Goal: Task Accomplishment & Management: Manage account settings

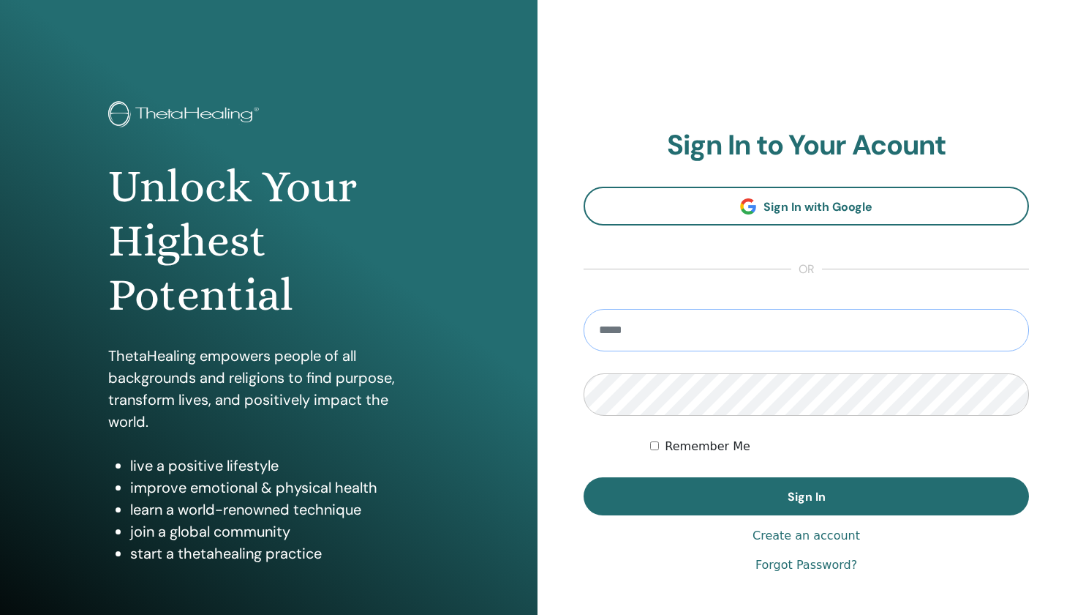
type input "**********"
click at [806, 496] on button "Sign In" at bounding box center [807, 496] width 446 height 38
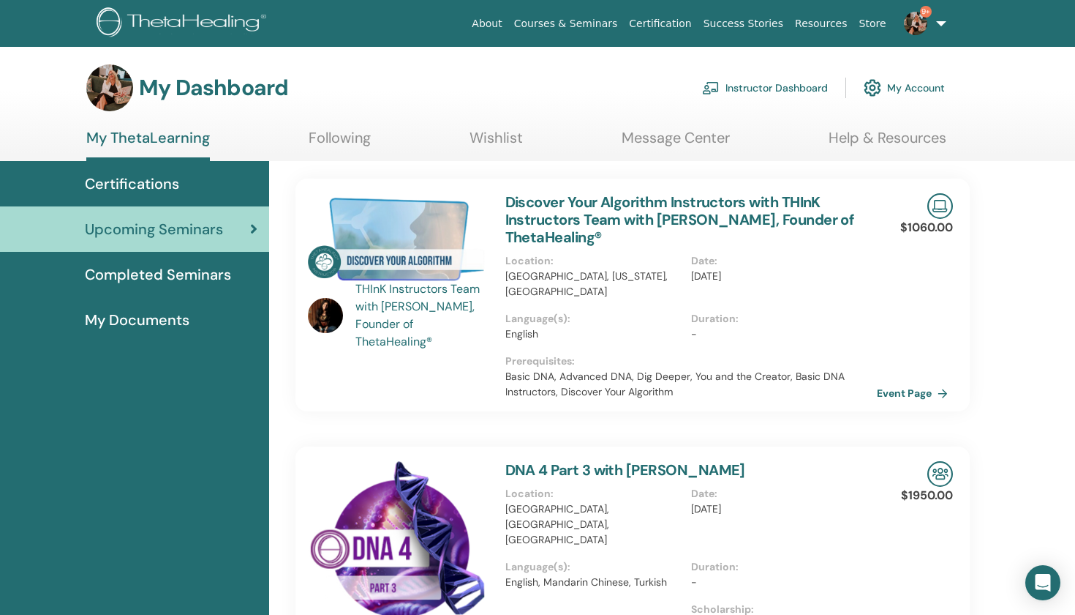
click at [754, 91] on link "Instructor Dashboard" at bounding box center [765, 88] width 126 height 32
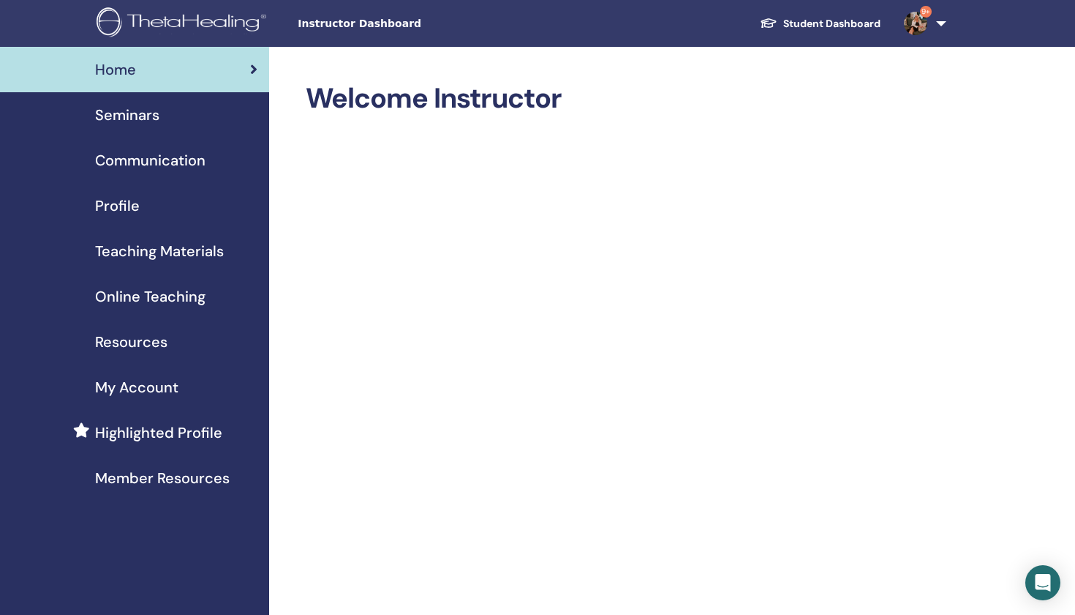
click at [113, 116] on span "Seminars" at bounding box center [127, 115] width 64 height 22
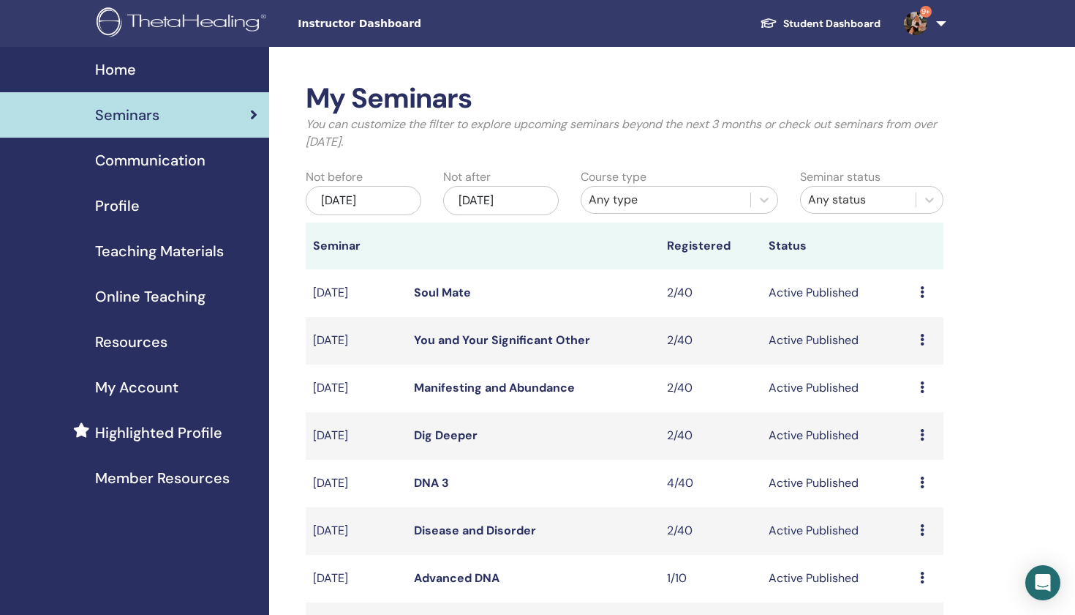
click at [367, 202] on div "Jun/29, 2025" at bounding box center [364, 200] width 116 height 29
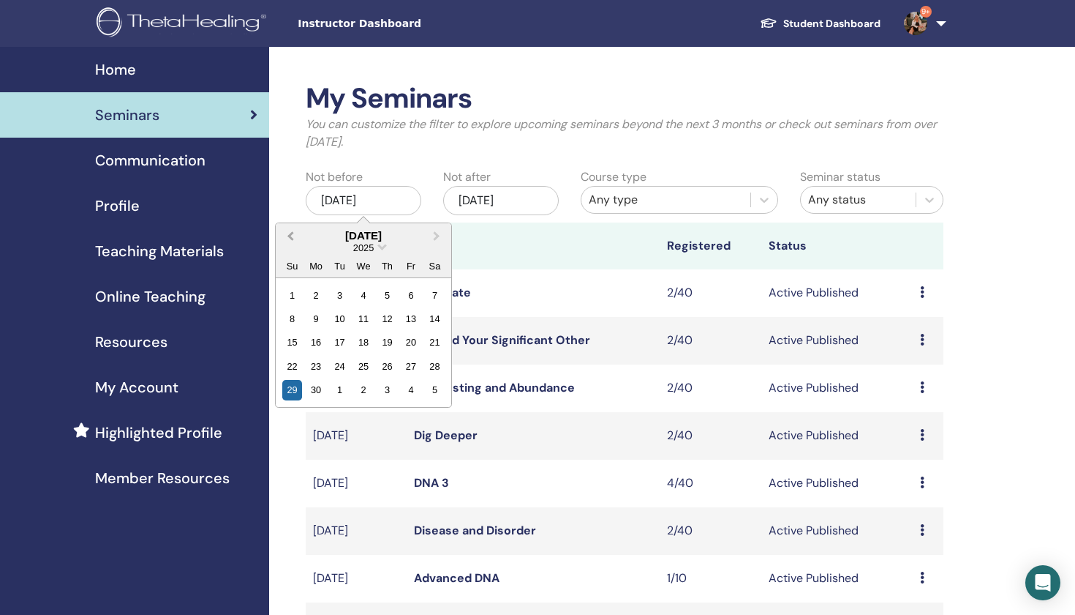
click at [293, 230] on button "Previous Month" at bounding box center [288, 236] width 23 height 23
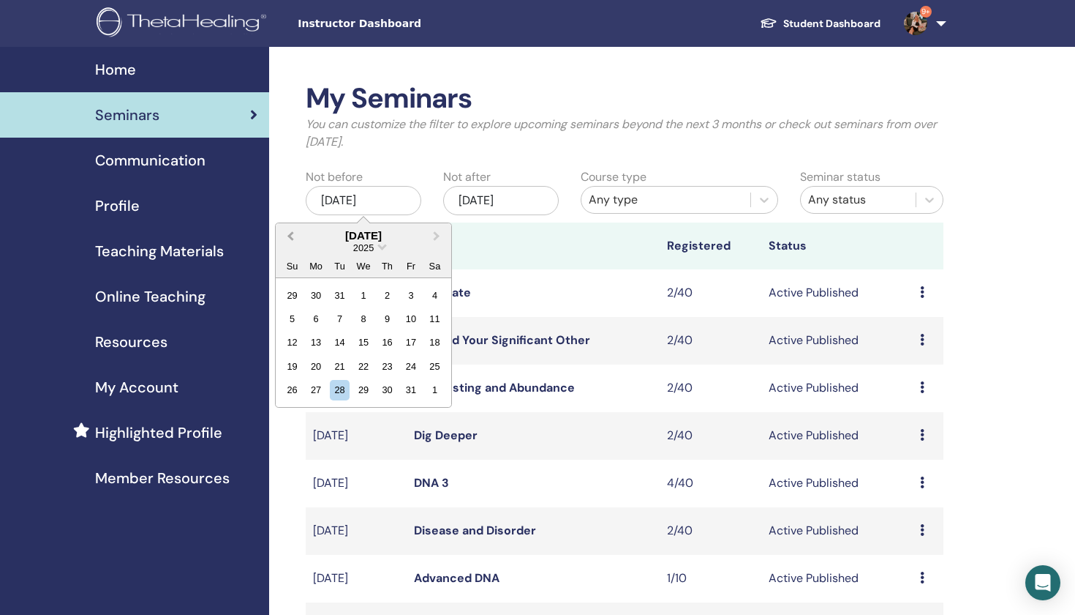
click at [293, 230] on button "Previous Month" at bounding box center [288, 236] width 23 height 23
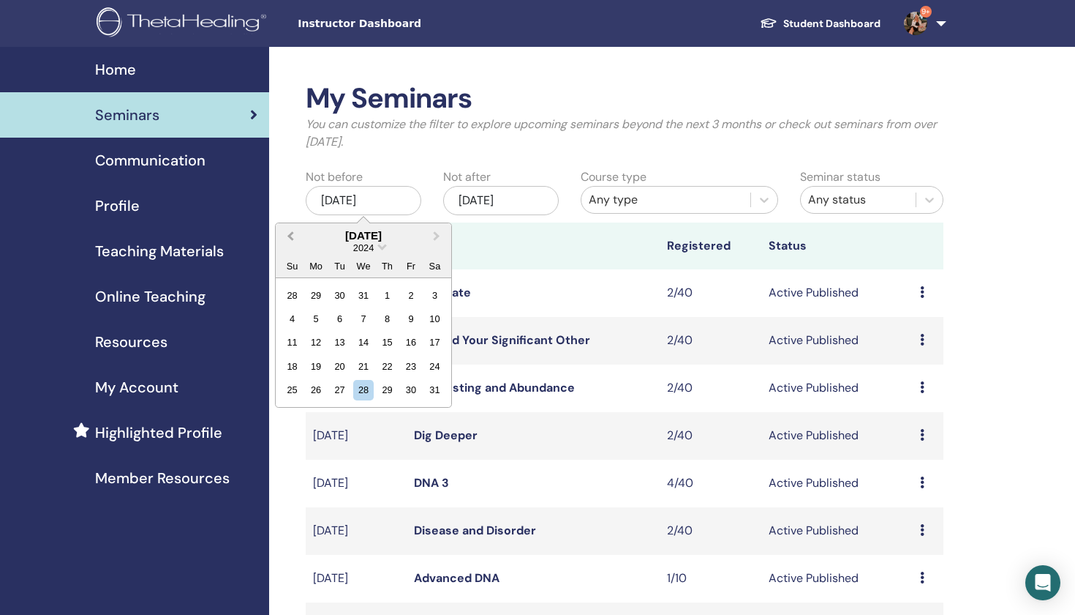
click at [293, 230] on button "Previous Month" at bounding box center [288, 236] width 23 height 23
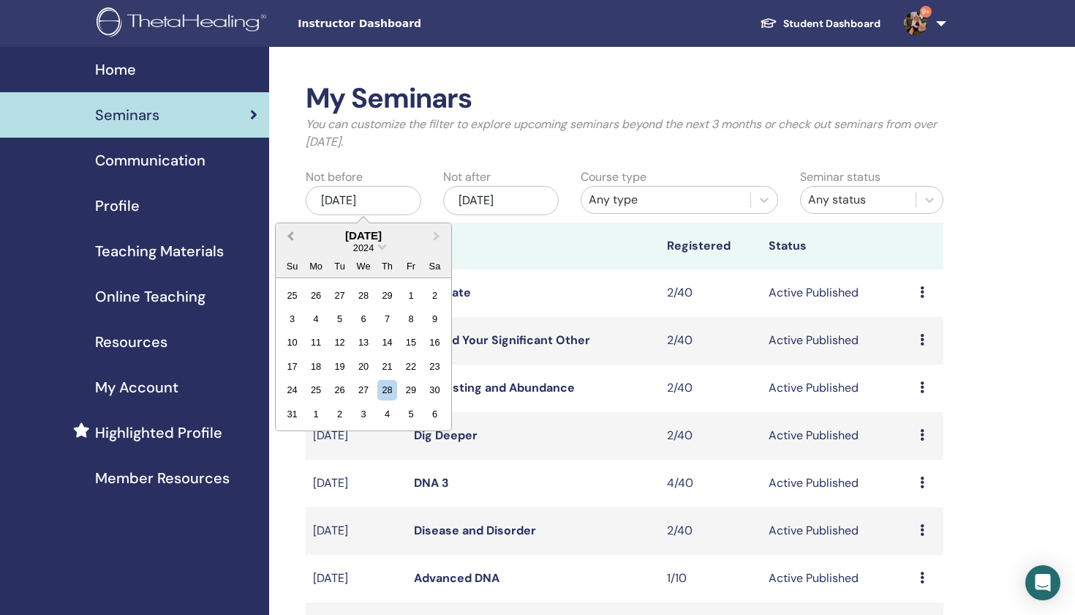
click at [293, 230] on button "Previous Month" at bounding box center [288, 236] width 23 height 23
click at [317, 295] on div "1" at bounding box center [316, 295] width 20 height 20
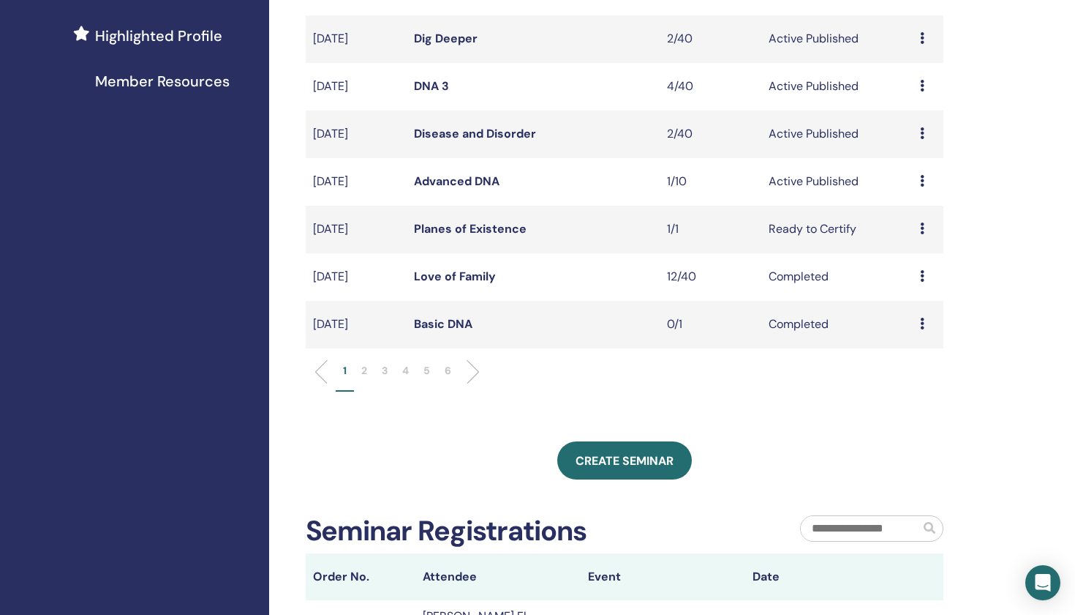
scroll to position [399, 0]
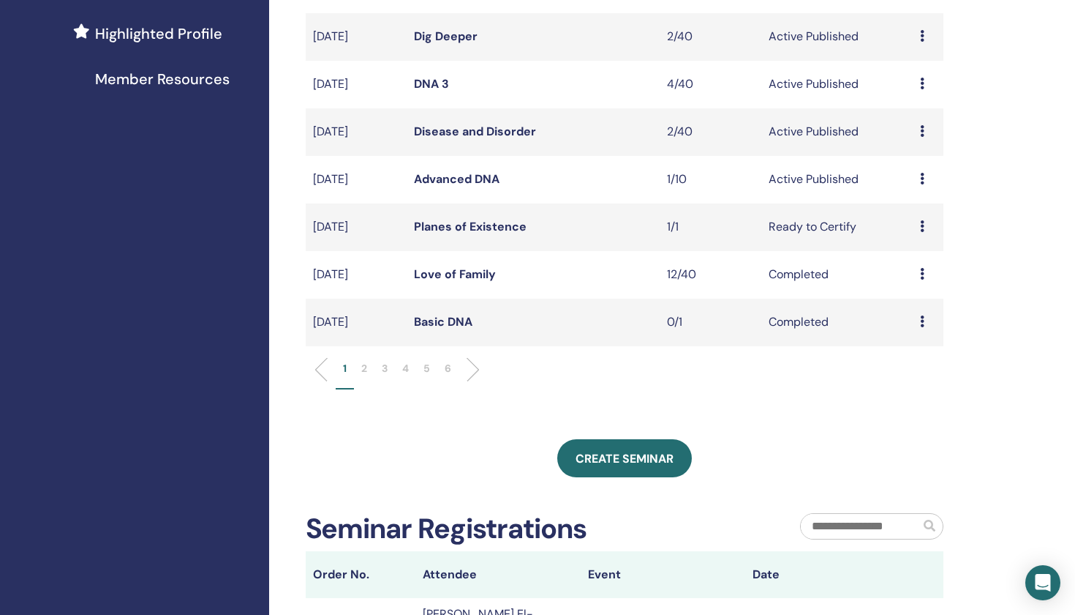
click at [446, 369] on p "6" at bounding box center [448, 368] width 7 height 15
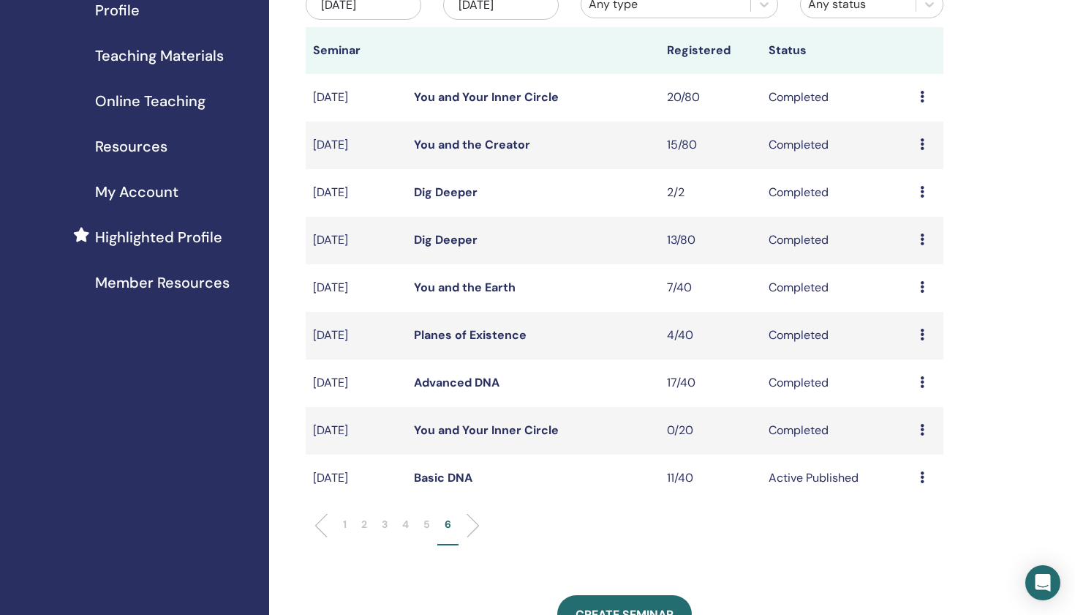
scroll to position [217, 0]
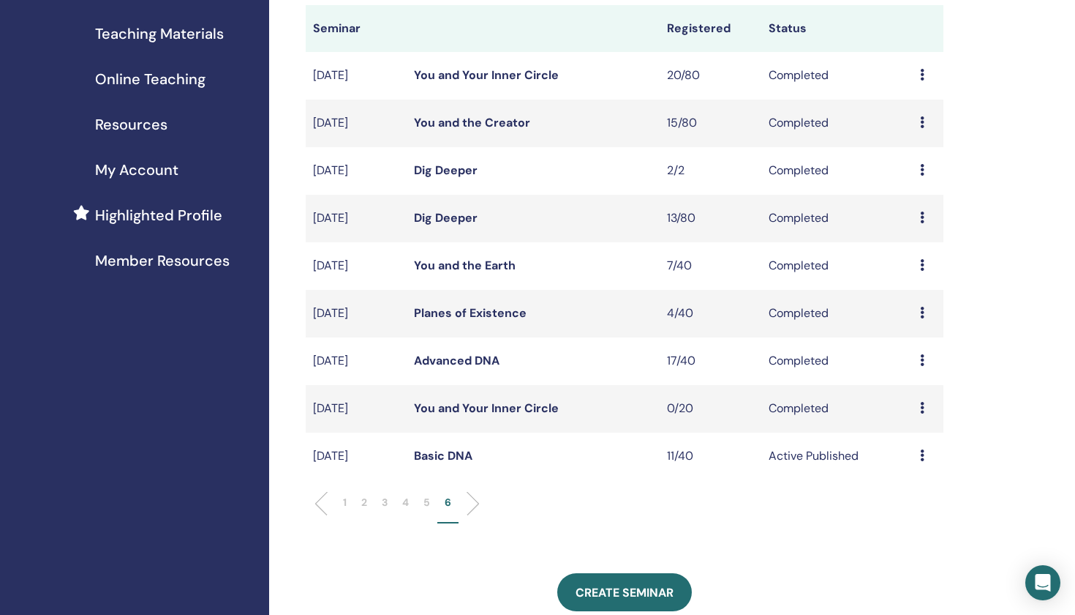
click at [426, 499] on p "5" at bounding box center [427, 502] width 7 height 15
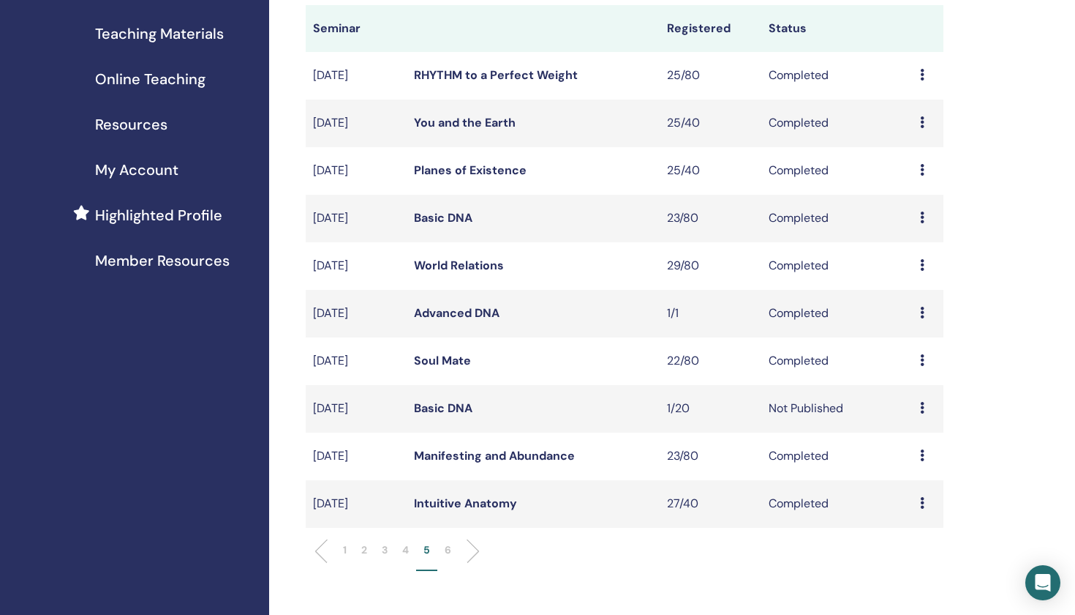
click at [438, 500] on link "Intuitive Anatomy" at bounding box center [465, 502] width 103 height 15
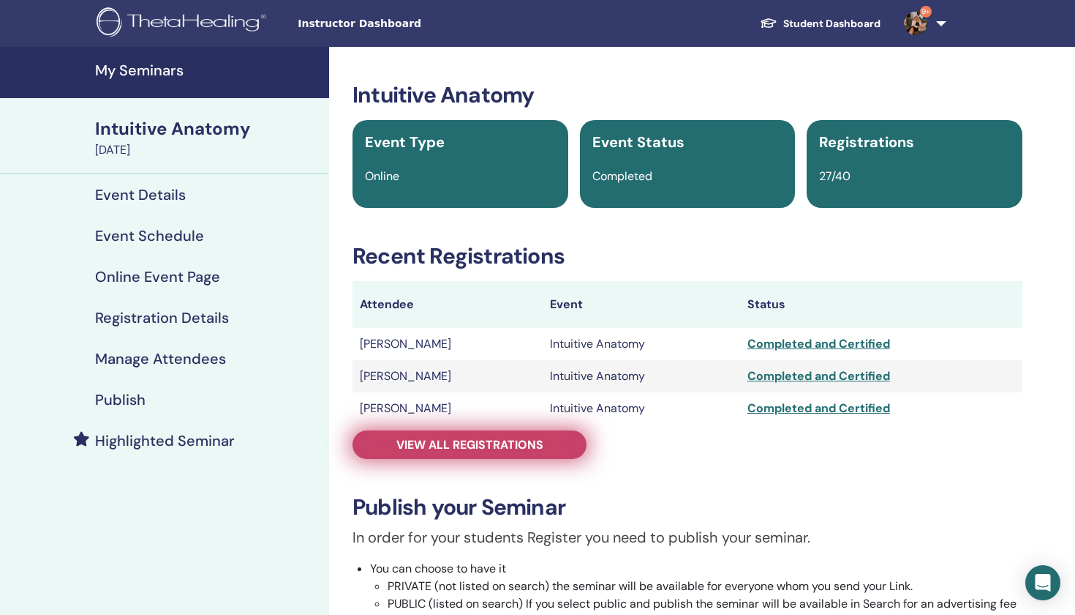
click at [456, 448] on span "View all registrations" at bounding box center [470, 444] width 147 height 15
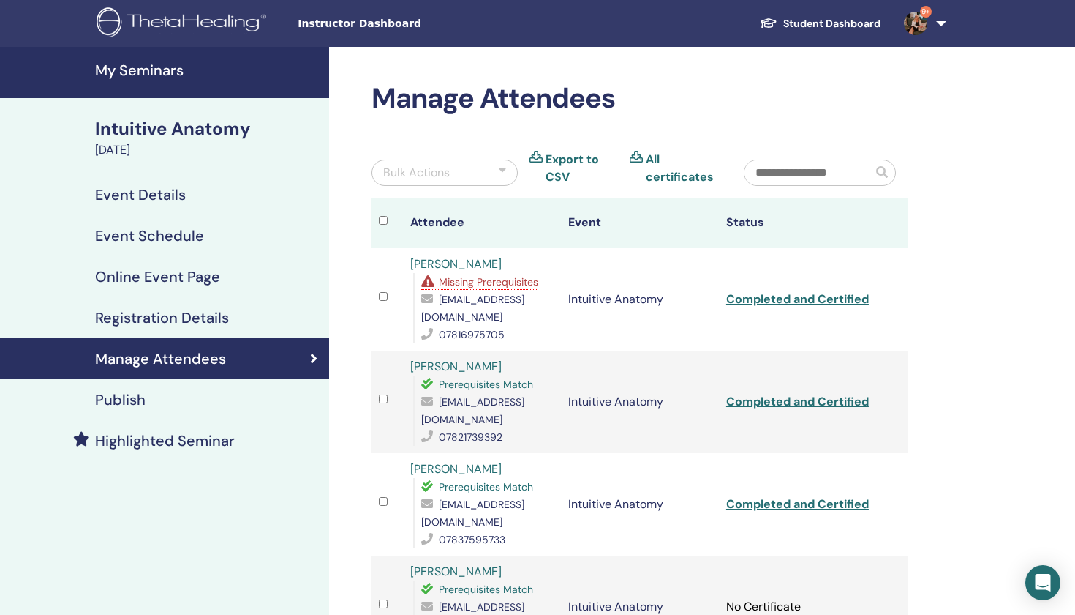
scroll to position [1, 0]
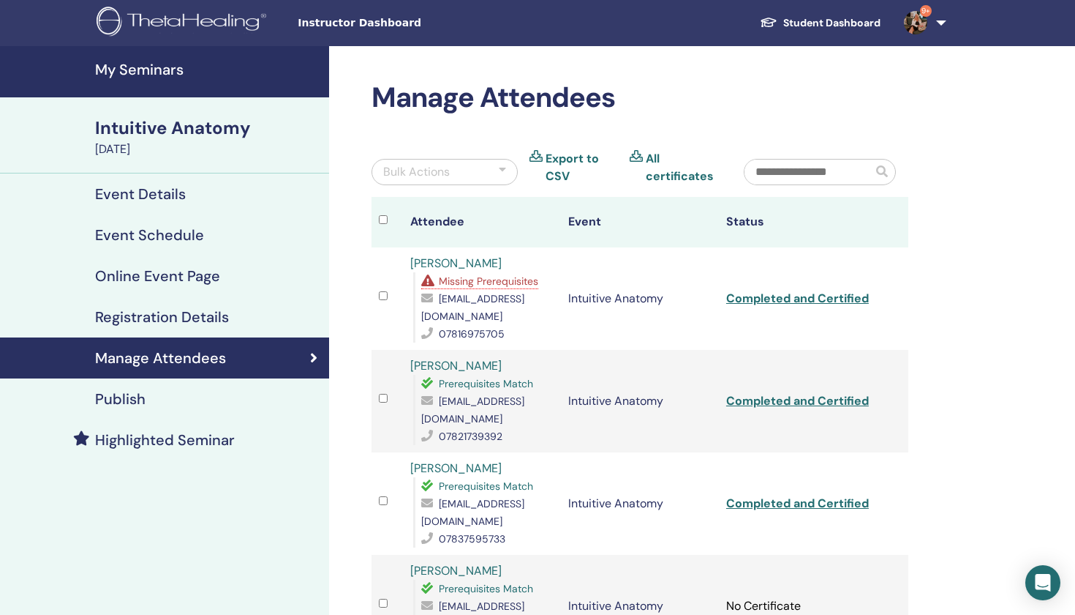
click at [498, 285] on span "Missing Prerequisites" at bounding box center [489, 280] width 100 height 13
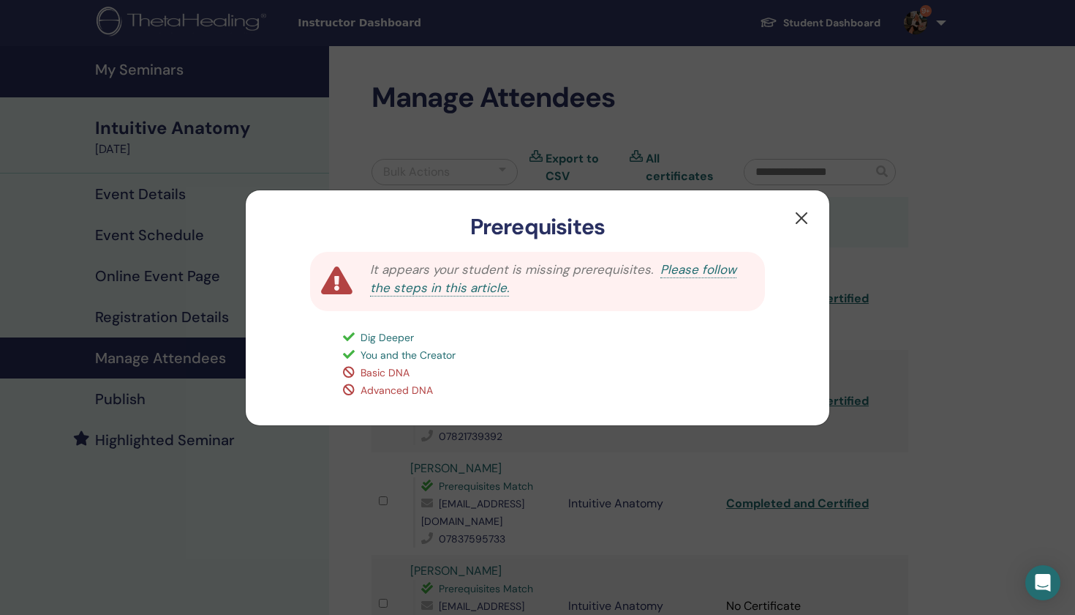
click at [800, 221] on button "button" at bounding box center [801, 217] width 23 height 23
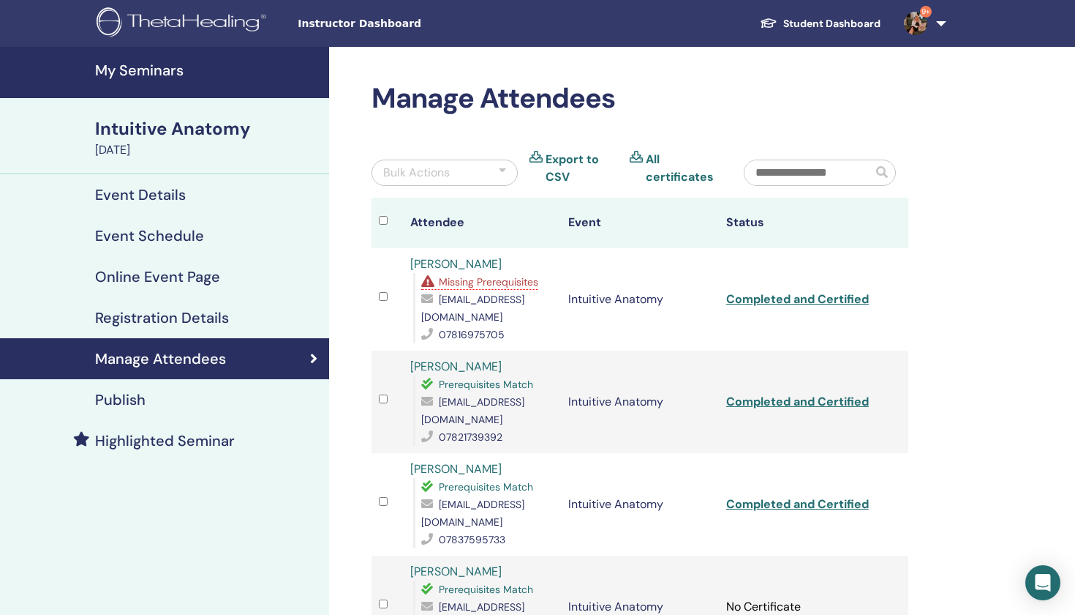
scroll to position [0, 0]
click at [181, 131] on div "Intuitive Anatomy" at bounding box center [207, 128] width 225 height 25
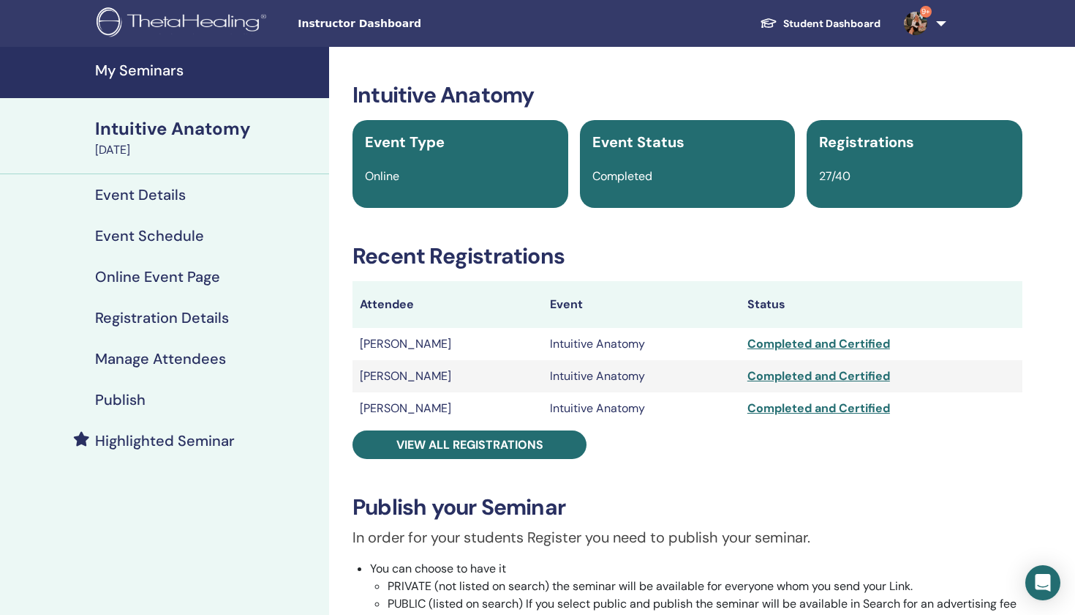
click at [225, 24] on img at bounding box center [184, 23] width 175 height 33
